Goal: Transaction & Acquisition: Purchase product/service

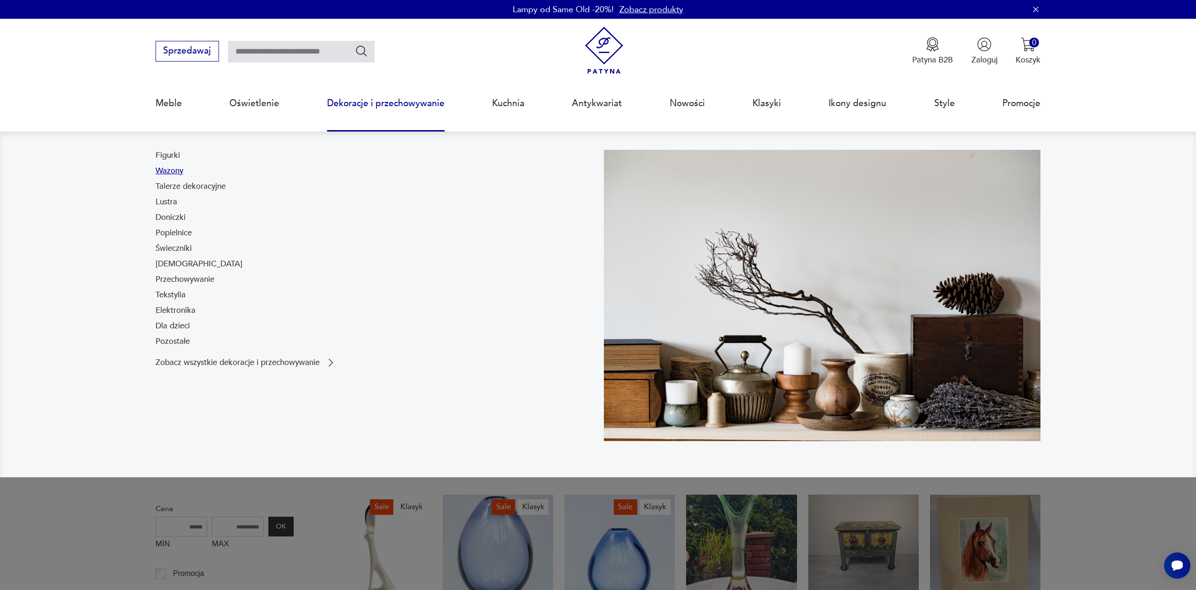
click at [165, 174] on link "Wazony" at bounding box center [170, 170] width 28 height 11
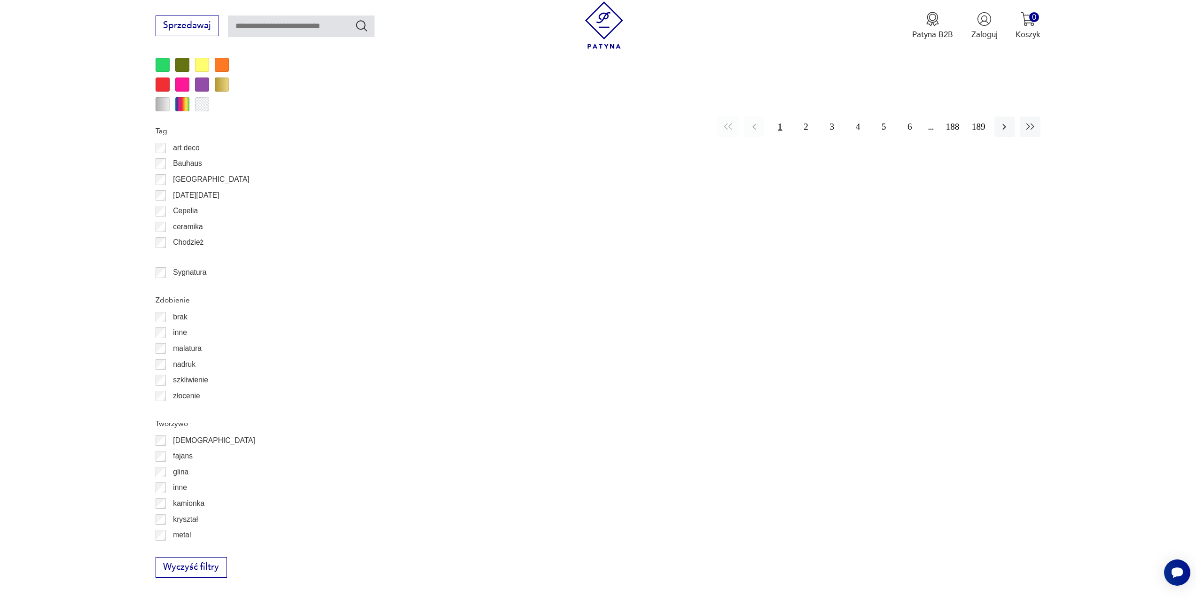
scroll to position [1125, 0]
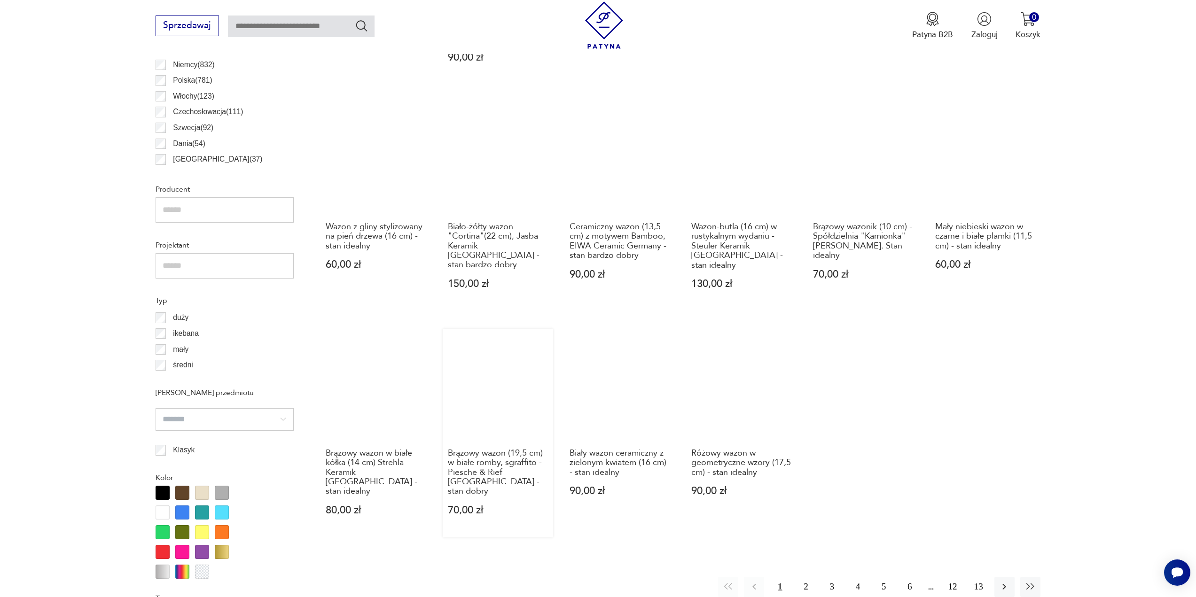
scroll to position [625, 0]
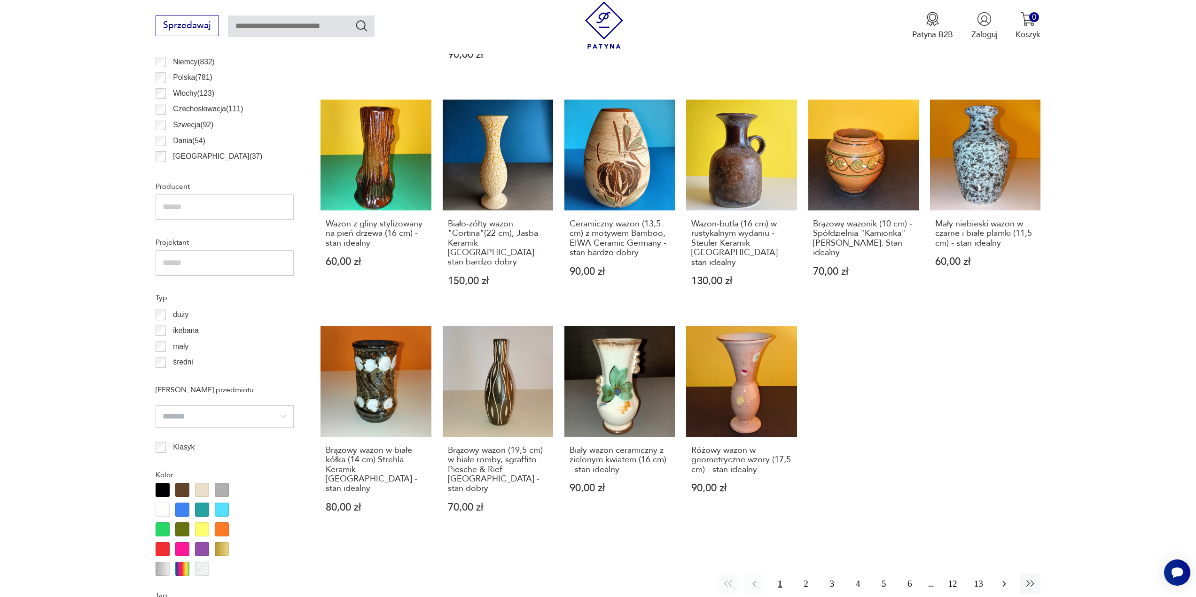
click at [1012, 574] on button "button" at bounding box center [1004, 584] width 20 height 20
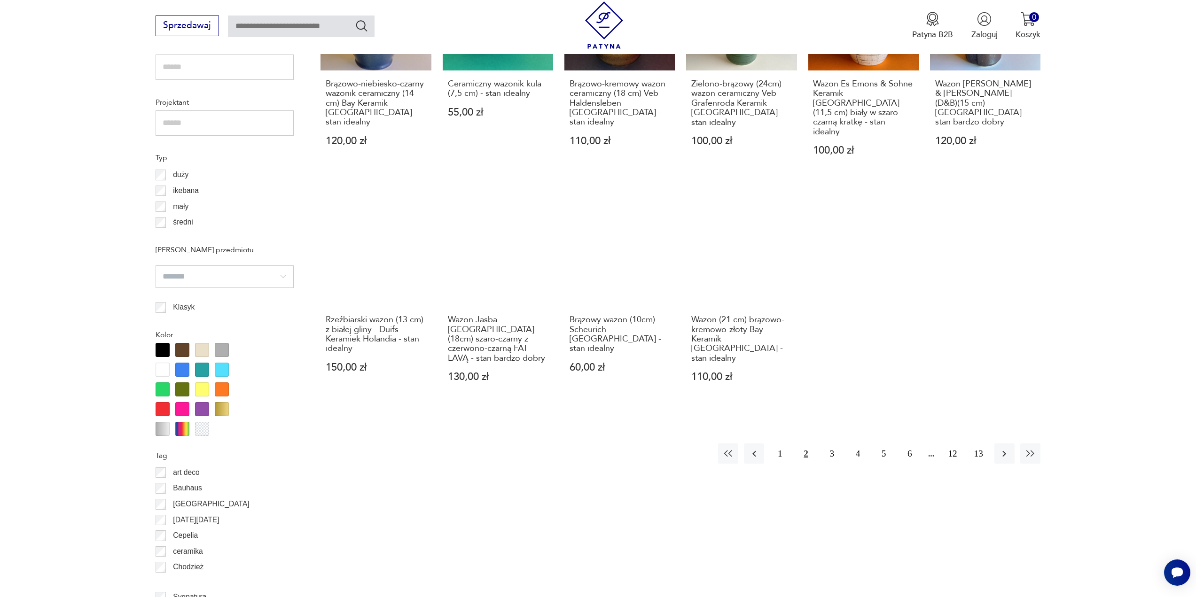
scroll to position [796, 0]
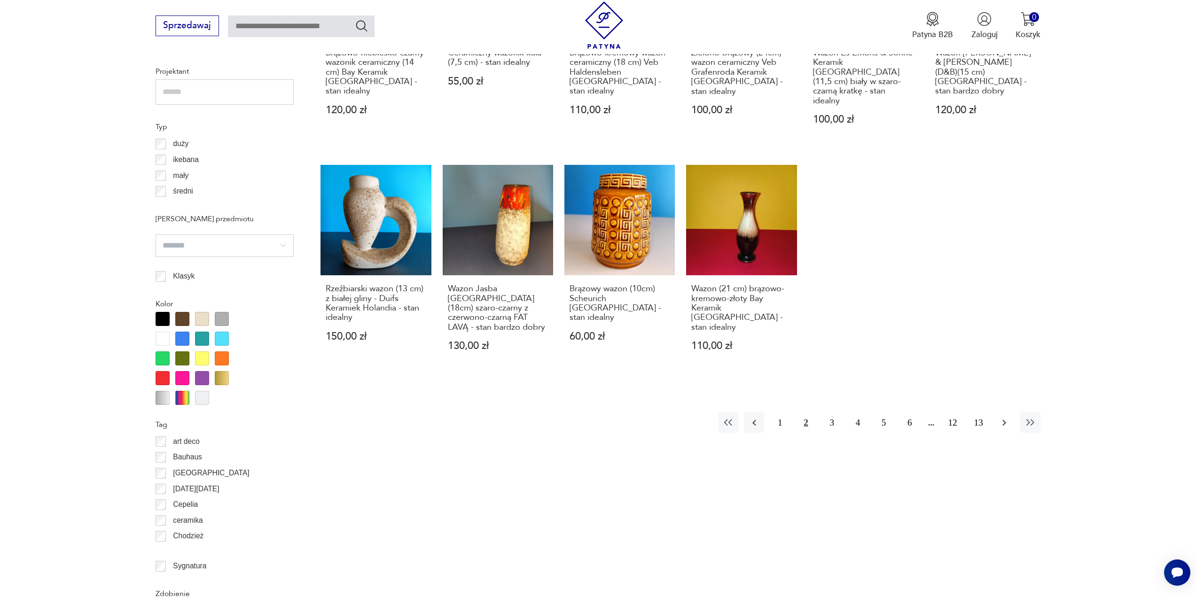
click at [1008, 417] on icon "button" at bounding box center [1003, 422] width 11 height 11
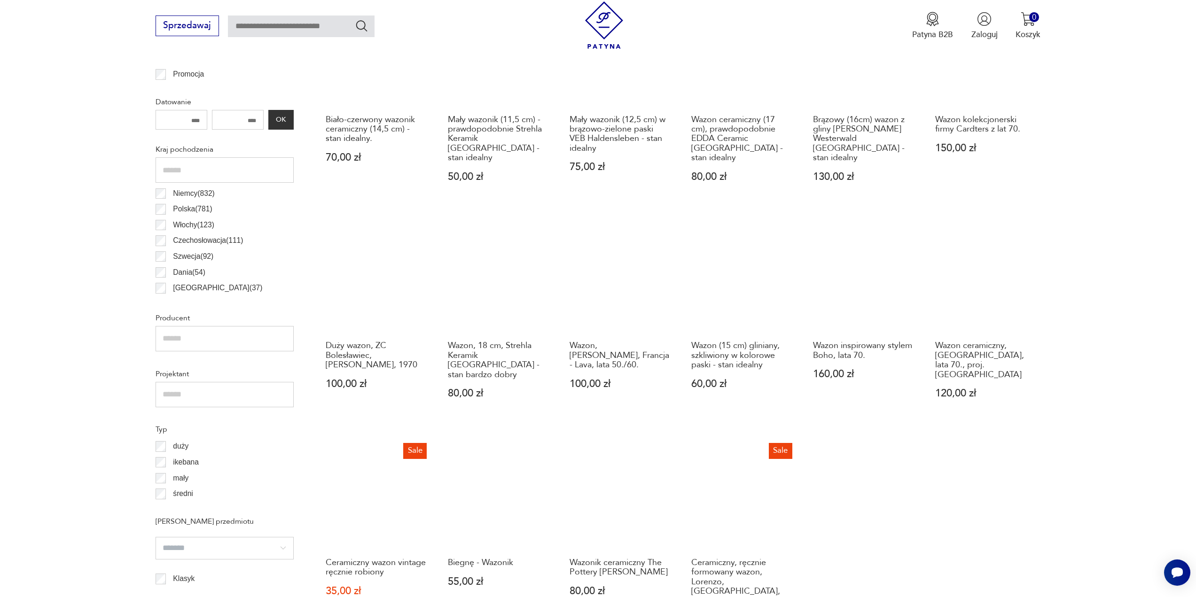
scroll to position [608, 0]
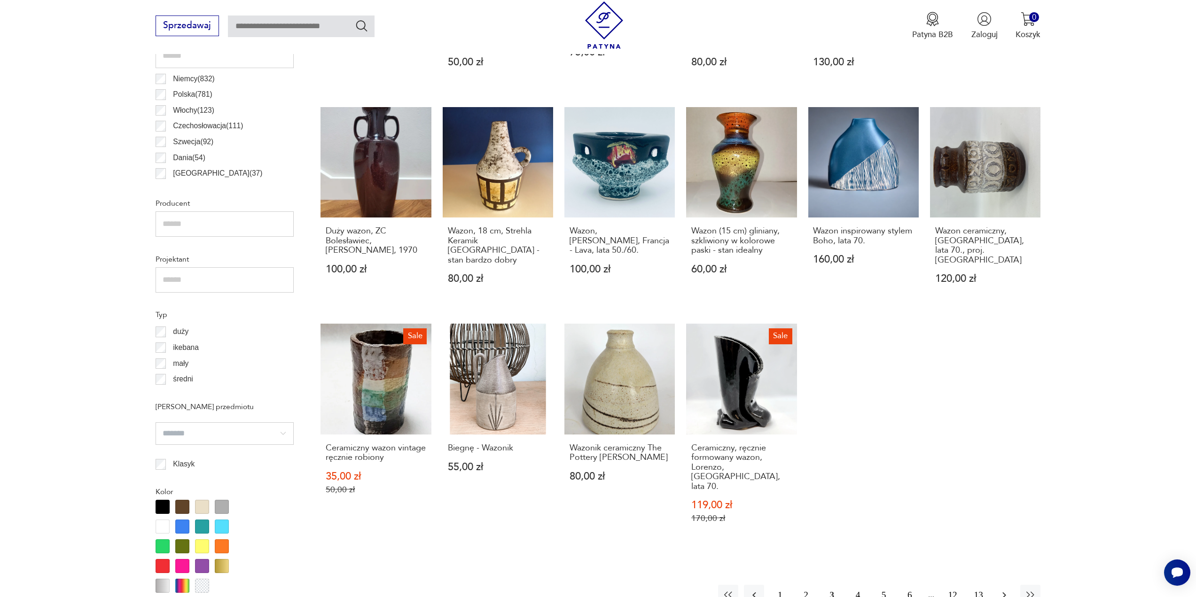
click at [998, 585] on button "button" at bounding box center [1004, 595] width 20 height 20
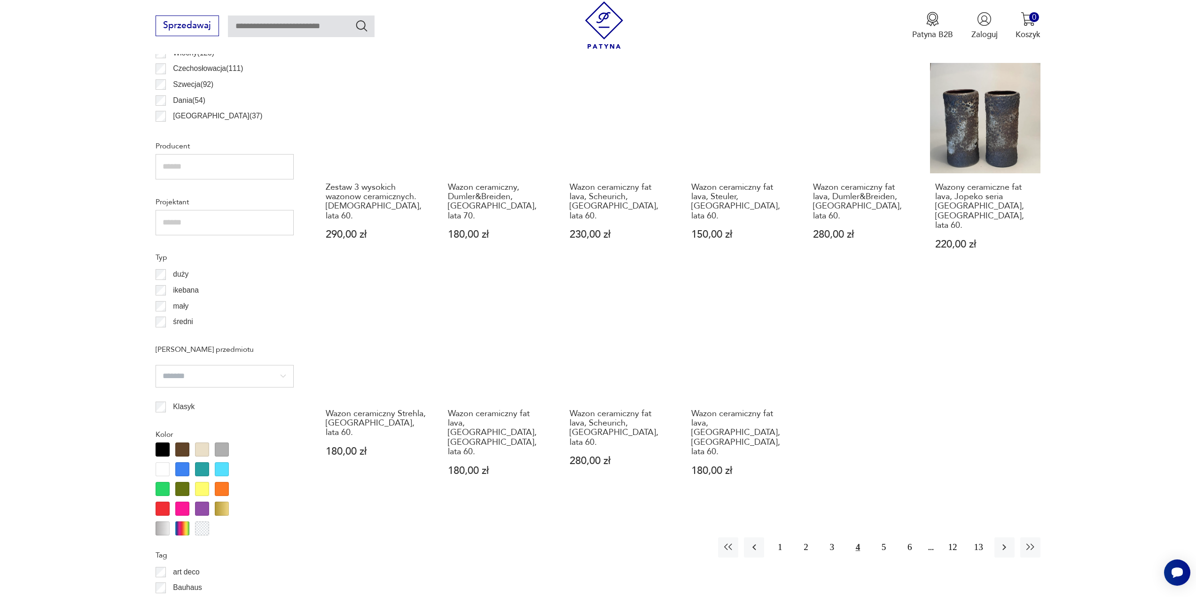
scroll to position [702, 0]
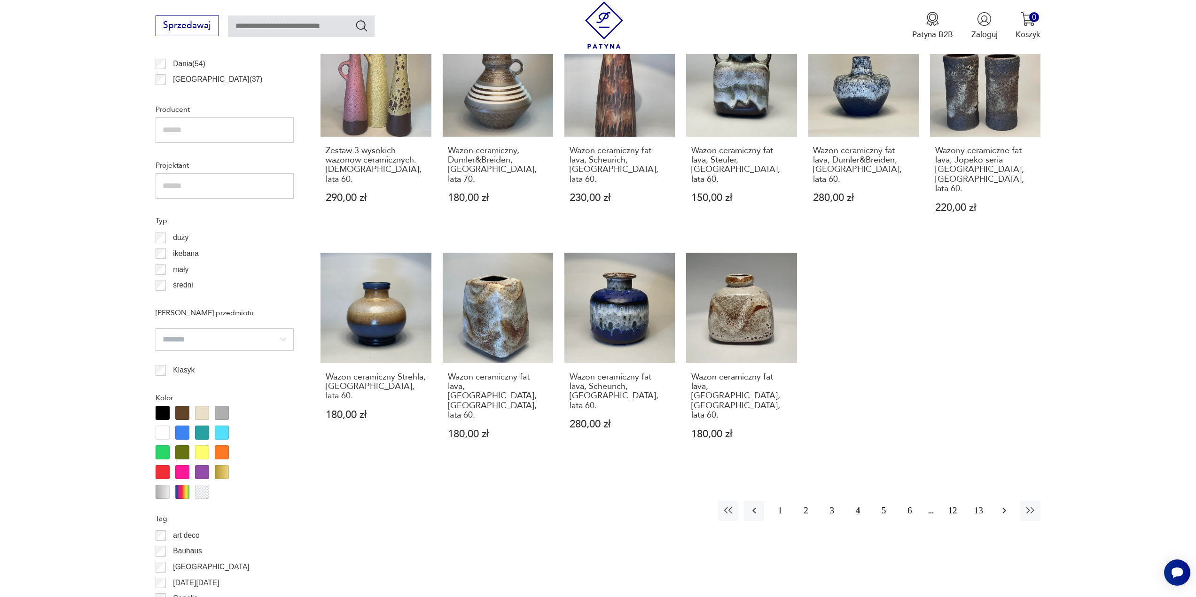
click at [999, 505] on icon "button" at bounding box center [1003, 510] width 11 height 11
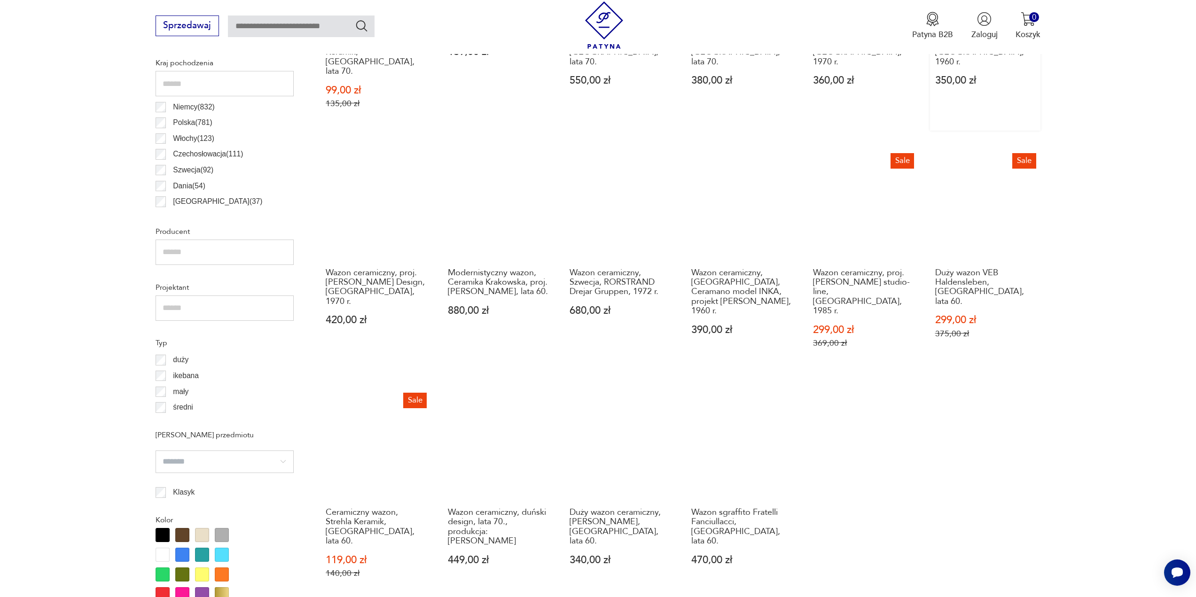
scroll to position [611, 0]
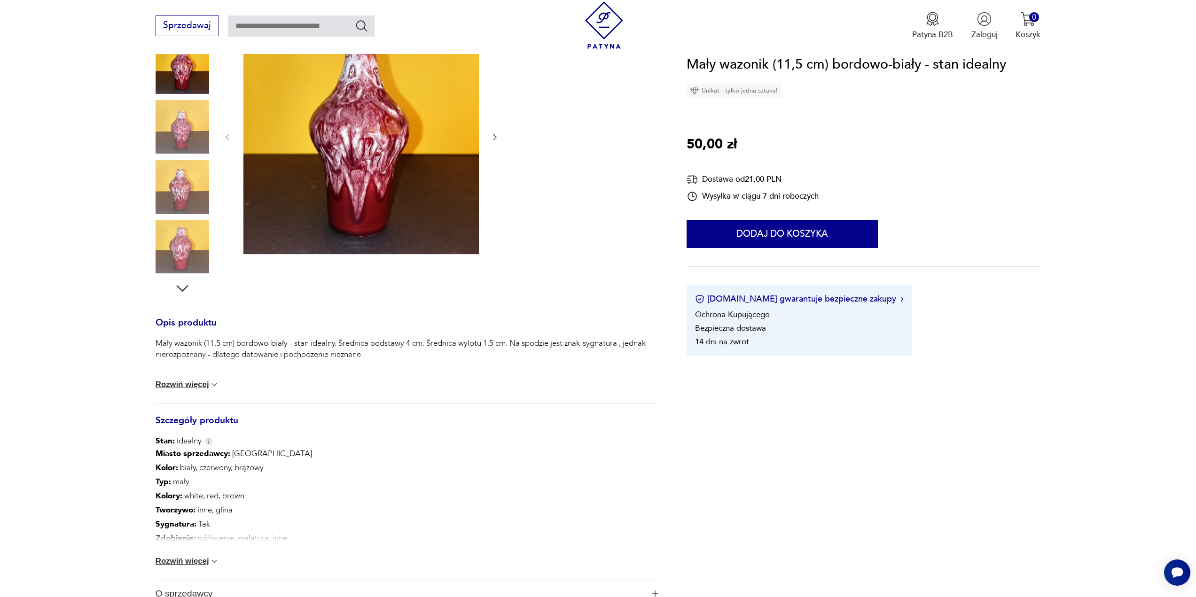
scroll to position [141, 0]
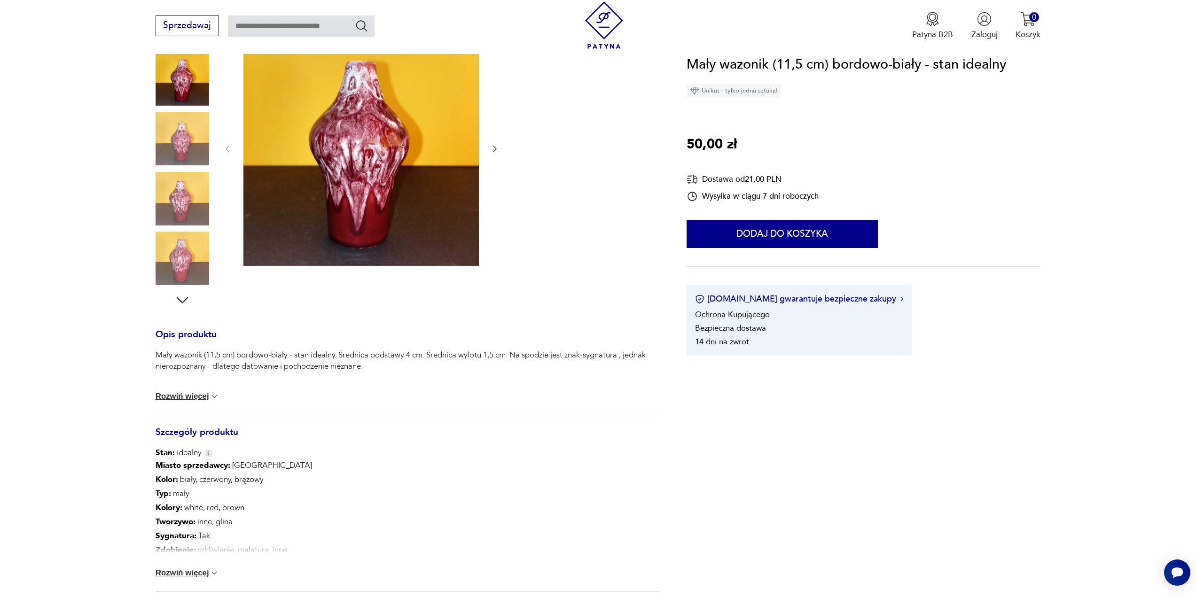
click at [185, 301] on icon "button" at bounding box center [182, 300] width 17 height 17
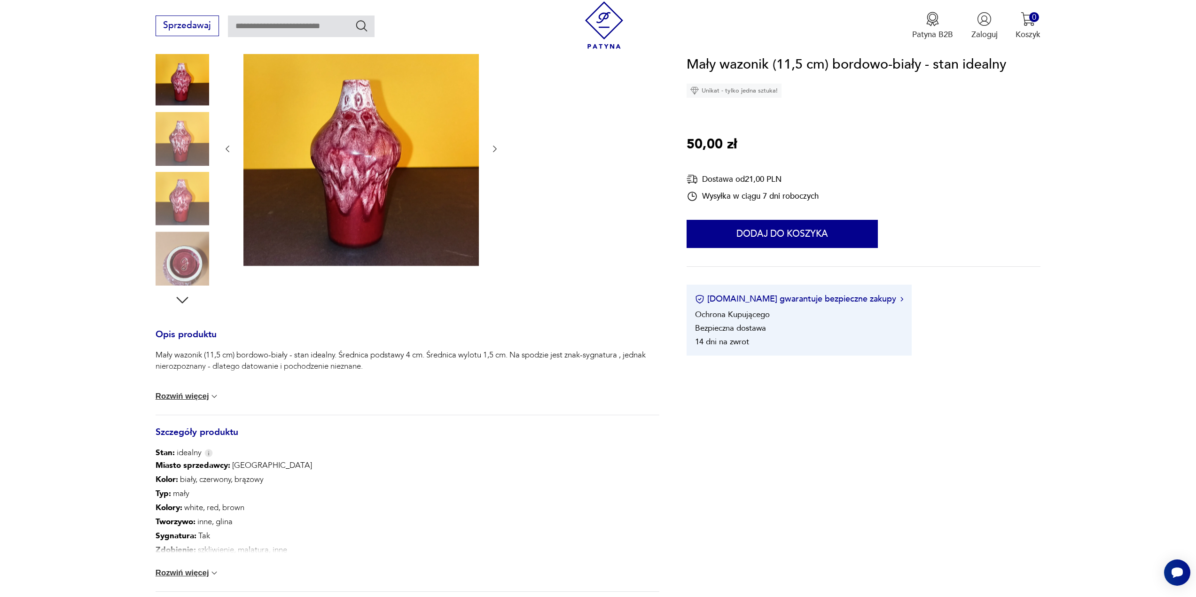
click at [187, 271] on img at bounding box center [183, 259] width 54 height 54
